Goal: Task Accomplishment & Management: Use online tool/utility

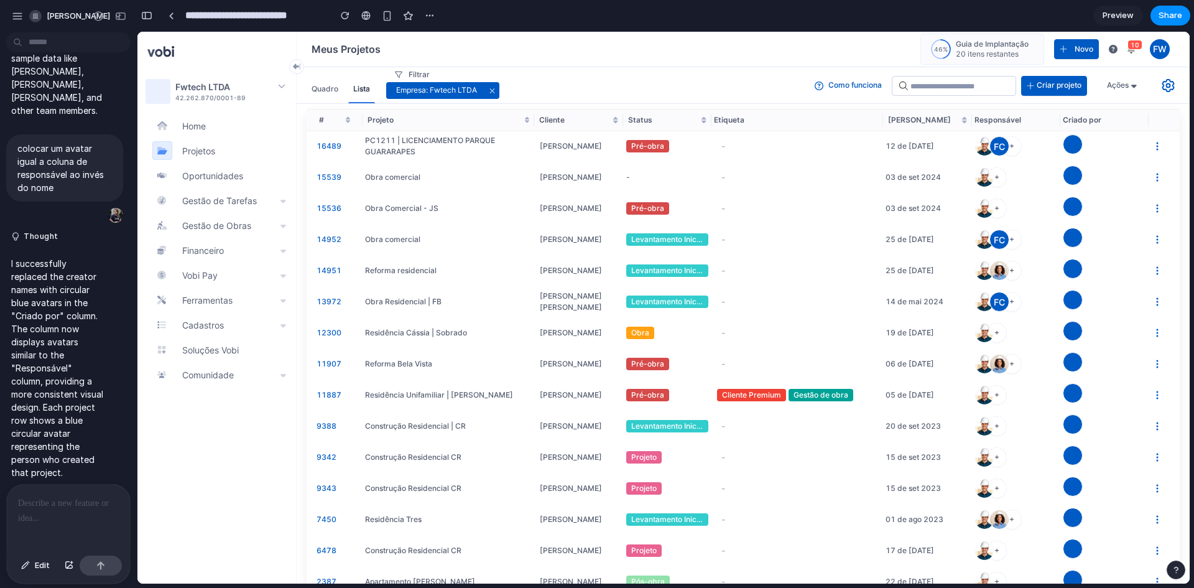
scroll to position [408, 0]
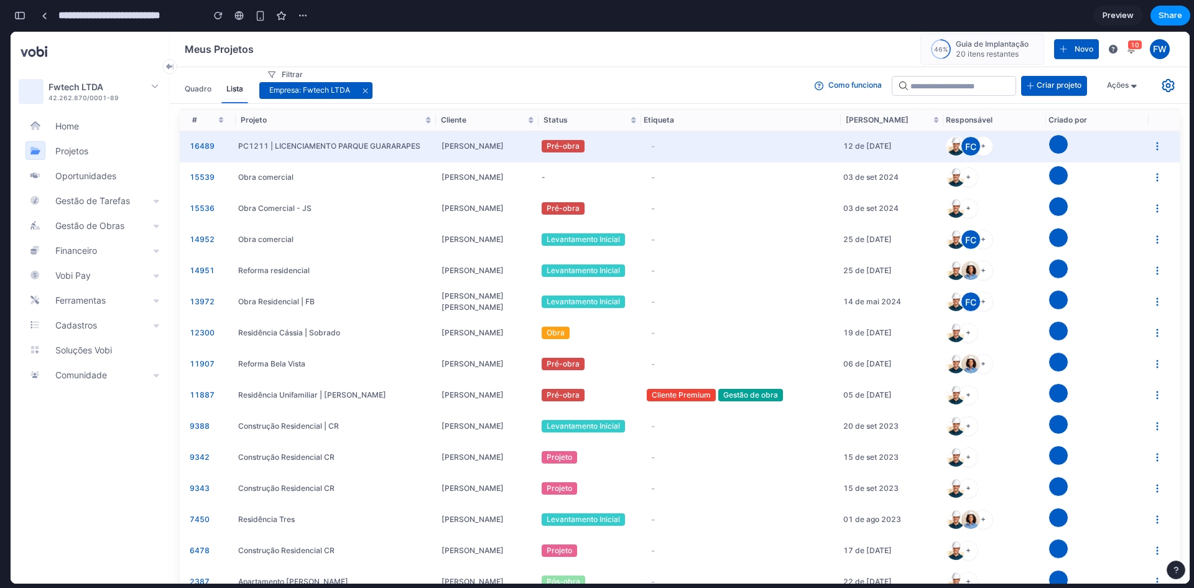
click at [1049, 156] on span at bounding box center [1059, 151] width 20 height 9
click at [1051, 143] on span at bounding box center [1059, 144] width 20 height 20
